Goal: Find specific page/section: Find specific page/section

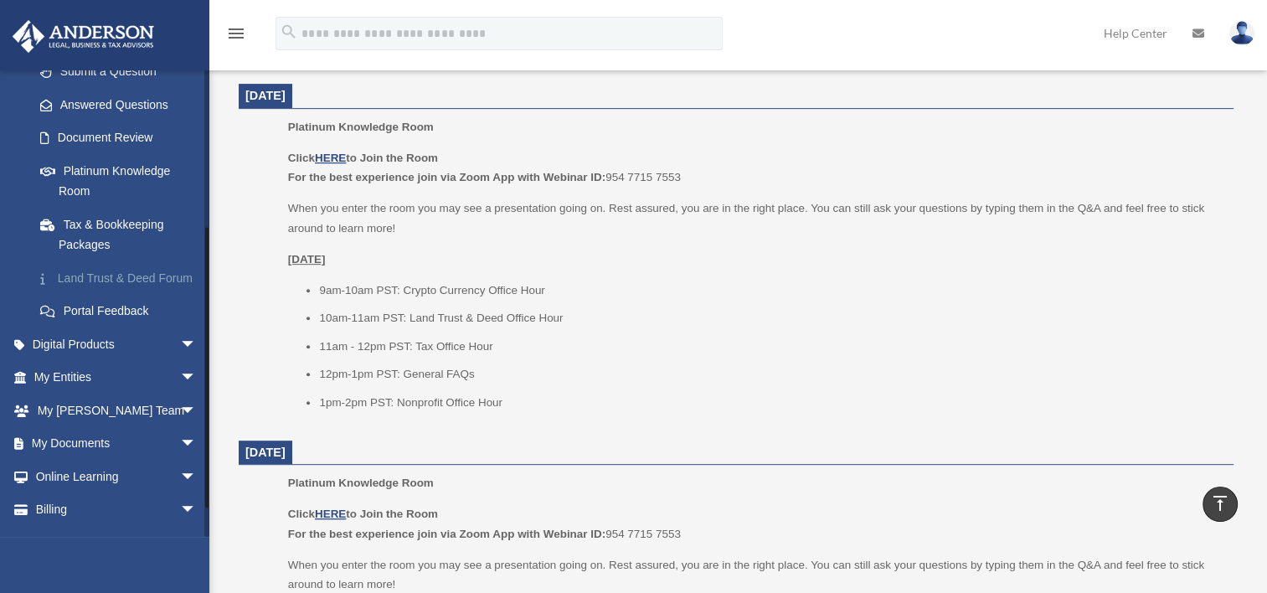
scroll to position [297, 0]
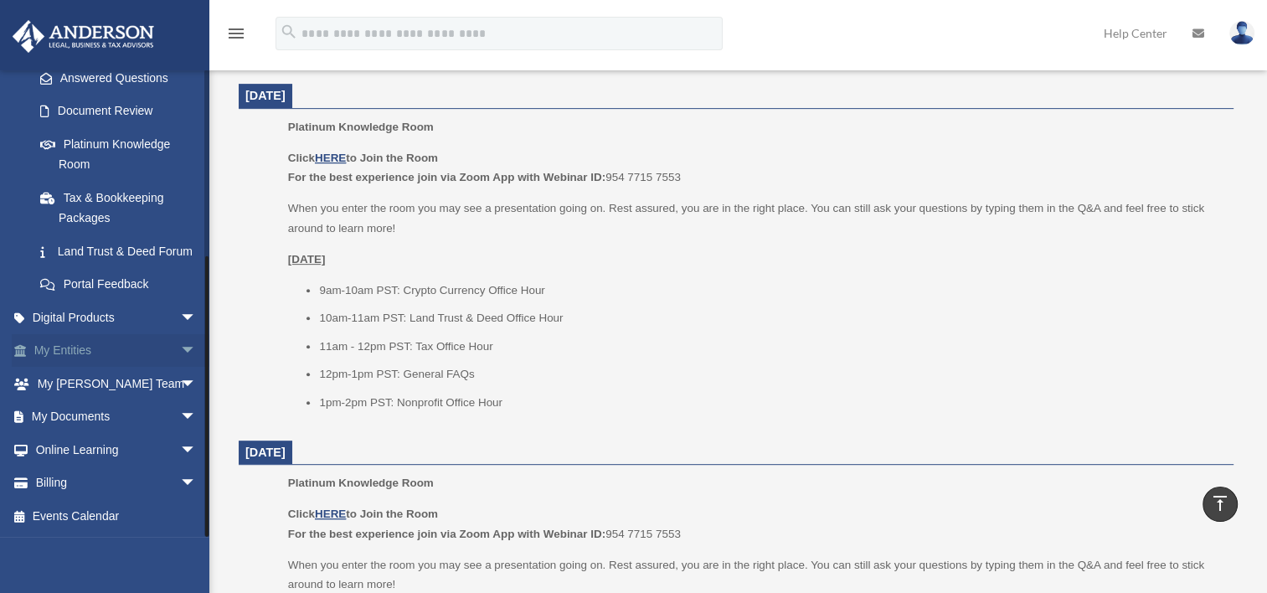
click at [81, 357] on link "My Entities arrow_drop_down" at bounding box center [117, 351] width 210 height 34
click at [180, 353] on span "arrow_drop_down" at bounding box center [197, 351] width 34 height 34
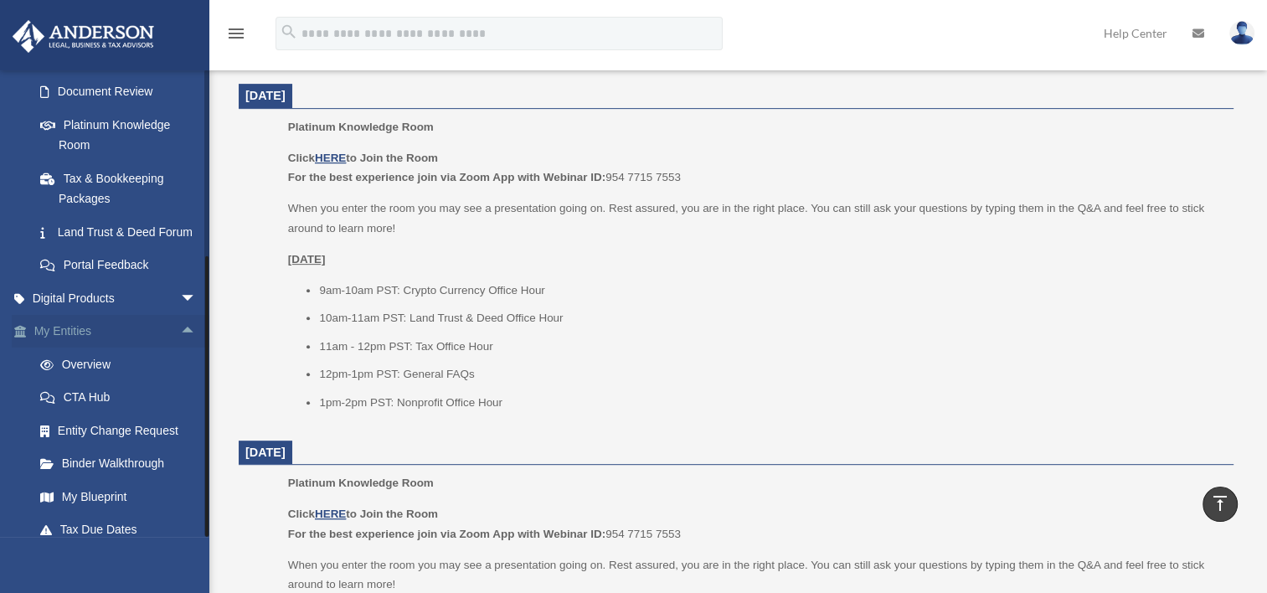
click at [180, 349] on span "arrow_drop_up" at bounding box center [197, 332] width 34 height 34
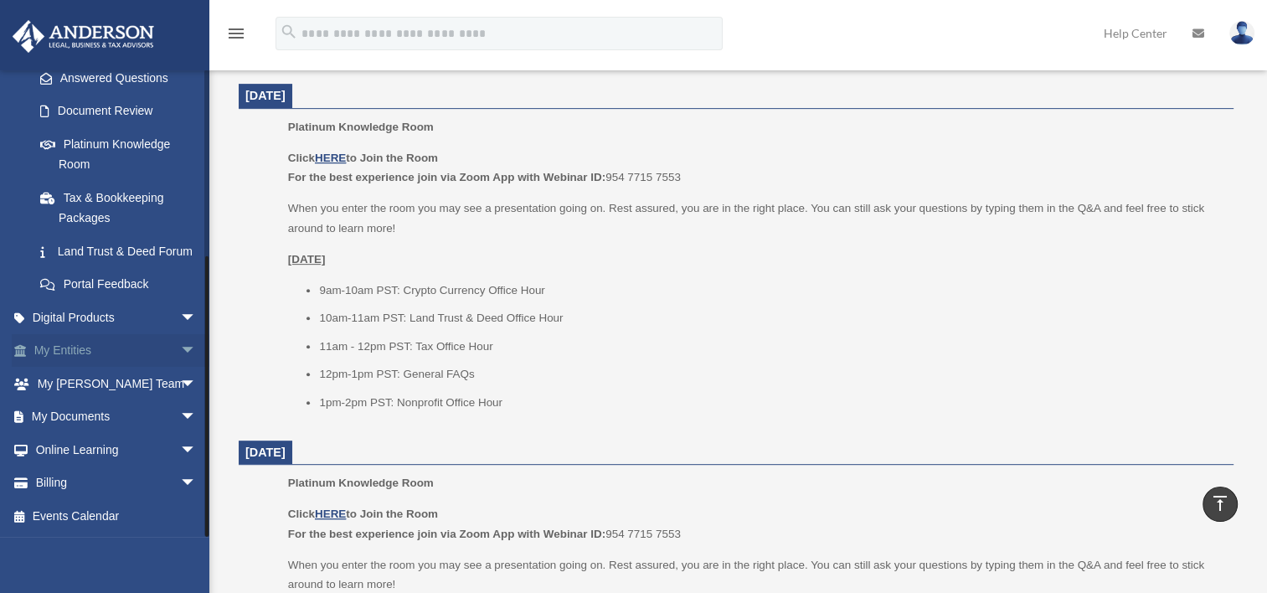
click at [180, 352] on span "arrow_drop_down" at bounding box center [197, 351] width 34 height 34
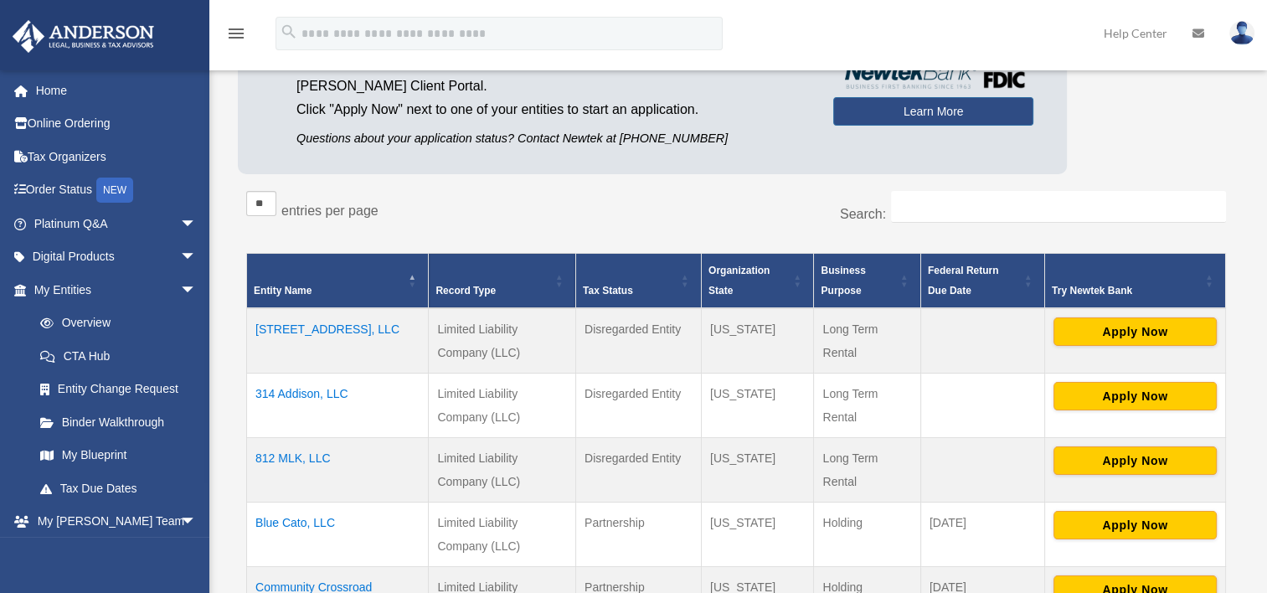
scroll to position [251, 0]
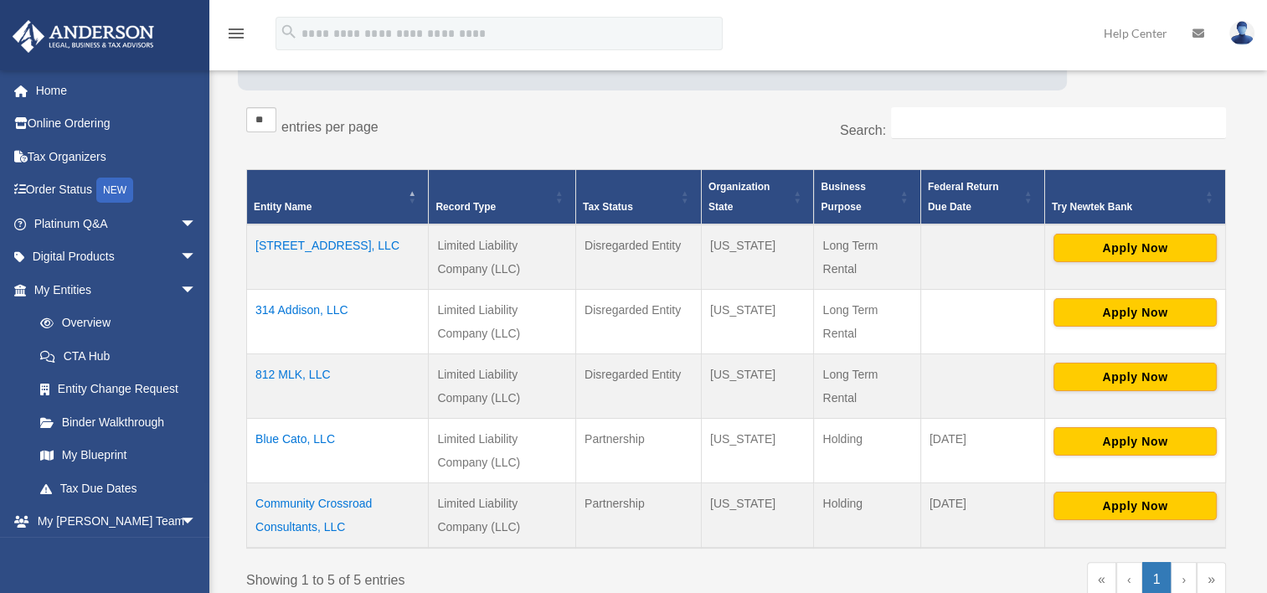
click at [276, 439] on td "Blue Cato, LLC" at bounding box center [338, 450] width 182 height 65
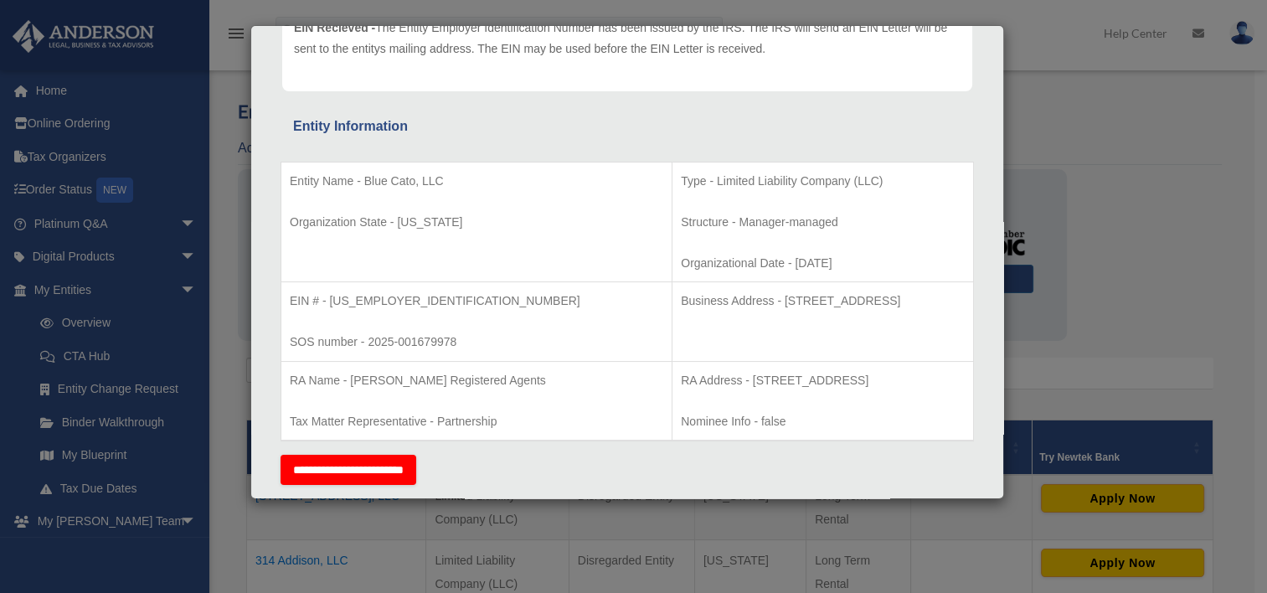
scroll to position [0, 0]
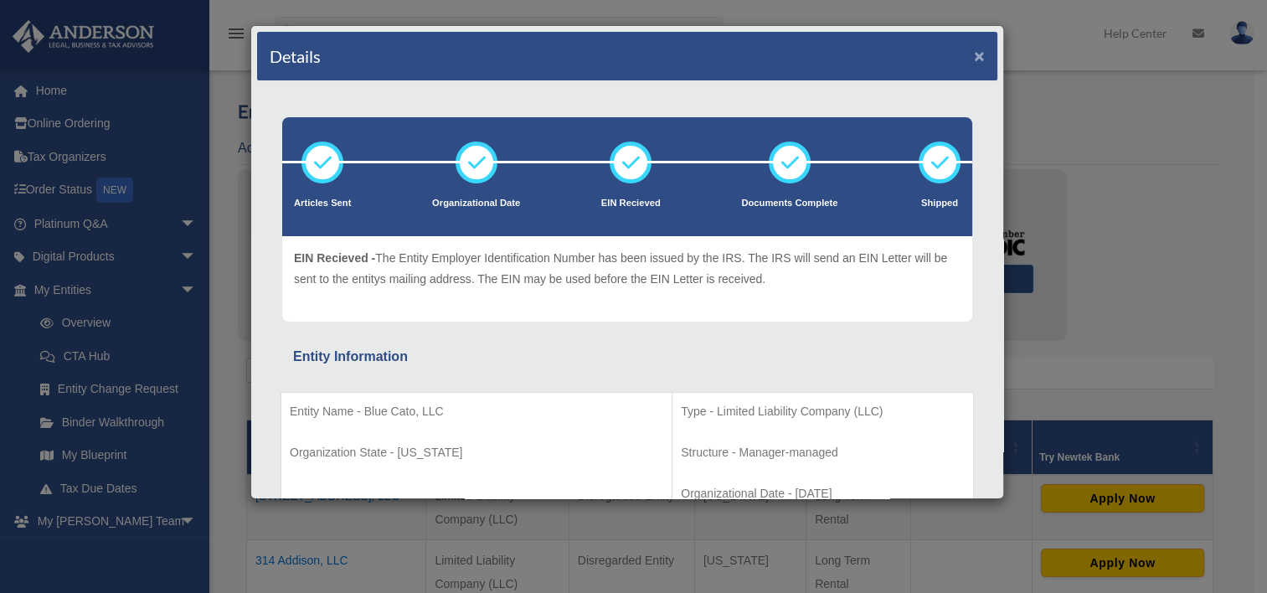
click at [974, 52] on button "×" at bounding box center [979, 56] width 11 height 18
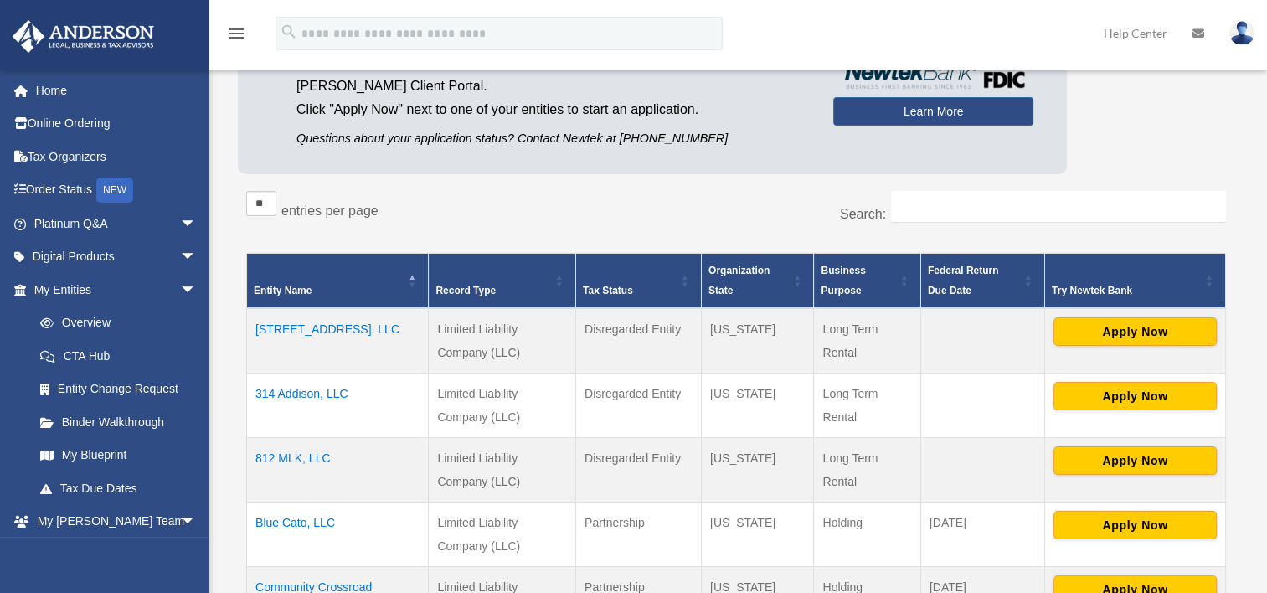
scroll to position [251, 0]
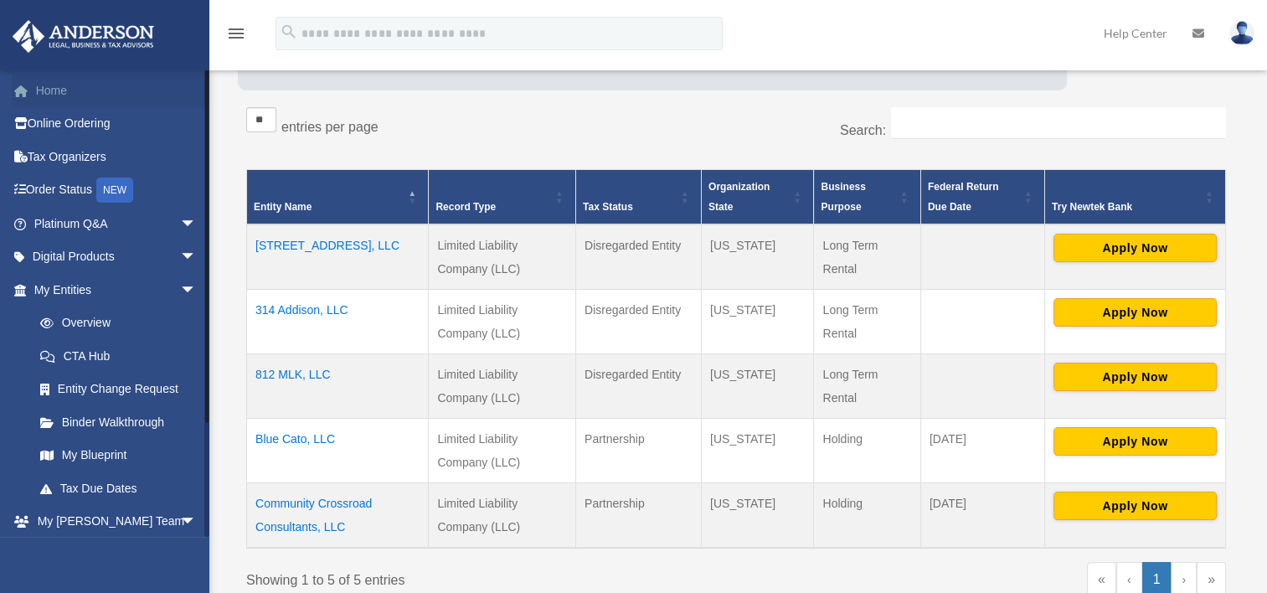
click at [39, 90] on link "Home" at bounding box center [117, 91] width 210 height 34
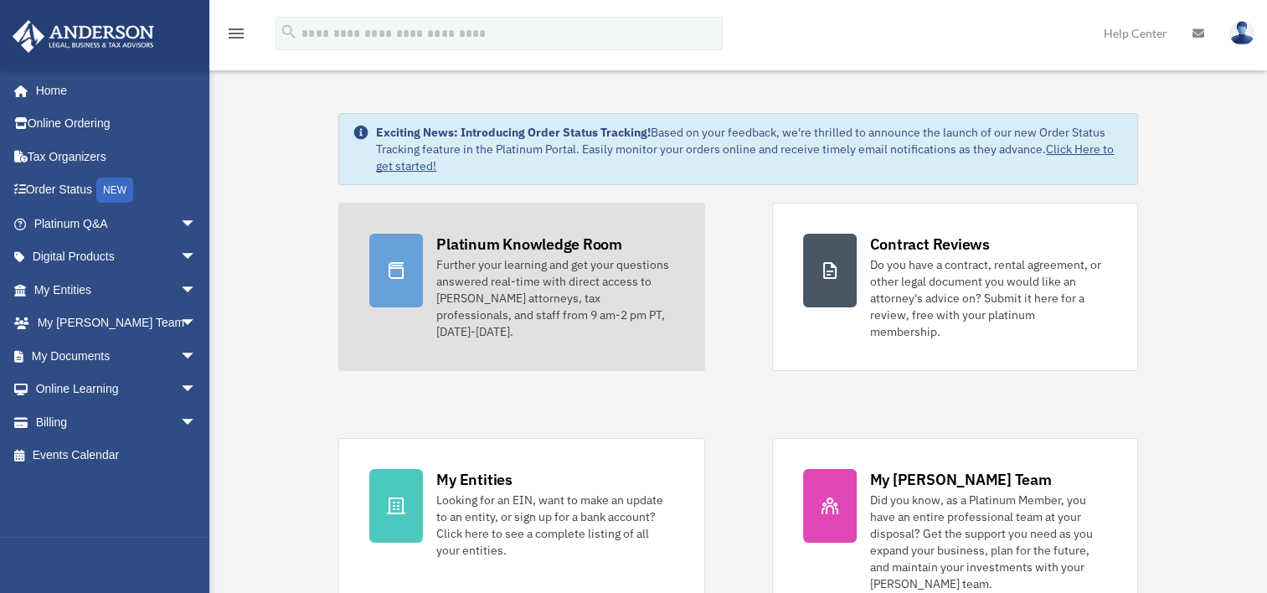
click at [576, 240] on div "Platinum Knowledge Room" at bounding box center [529, 244] width 186 height 21
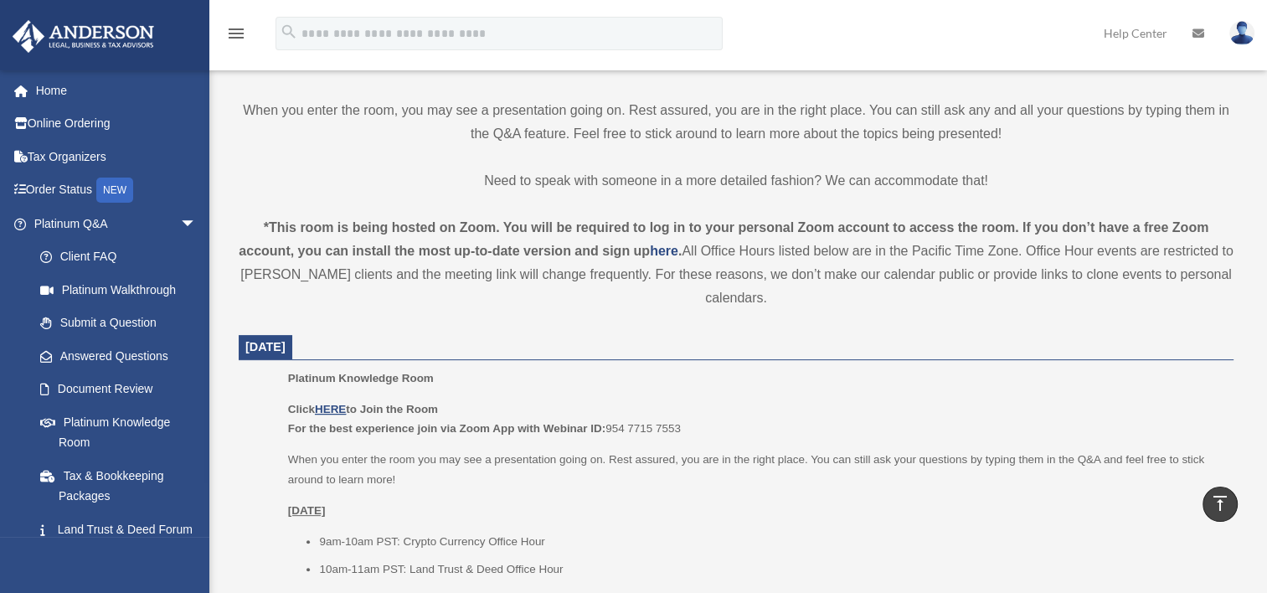
scroll to position [503, 0]
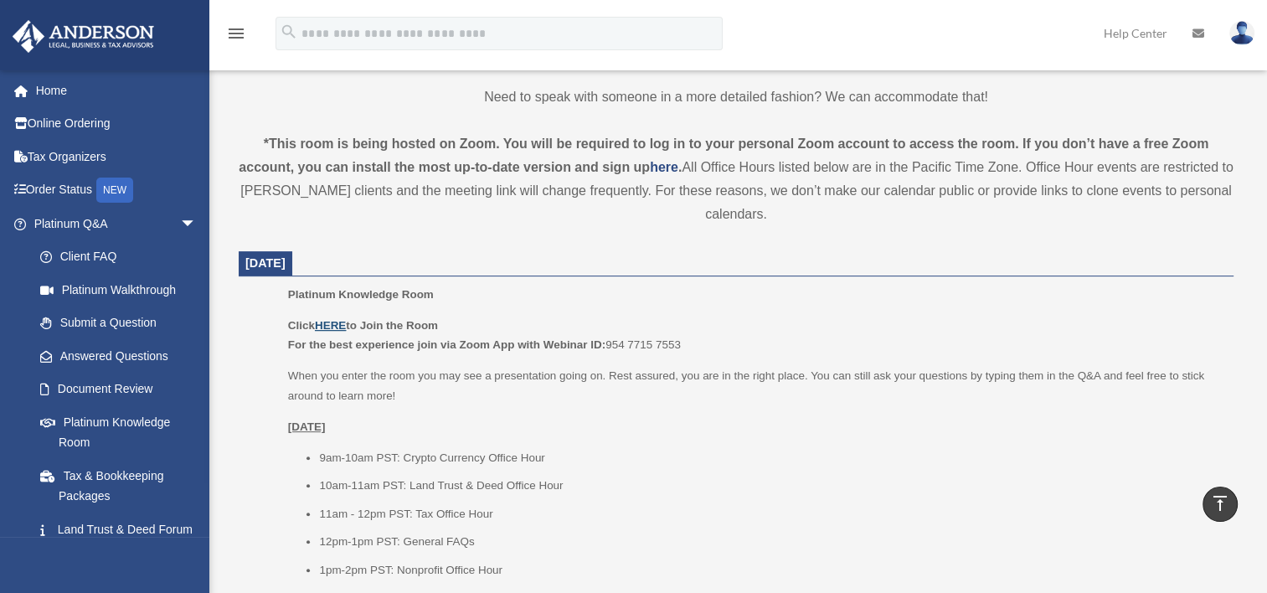
click at [335, 323] on u "HERE" at bounding box center [330, 325] width 31 height 13
